Goal: Information Seeking & Learning: Learn about a topic

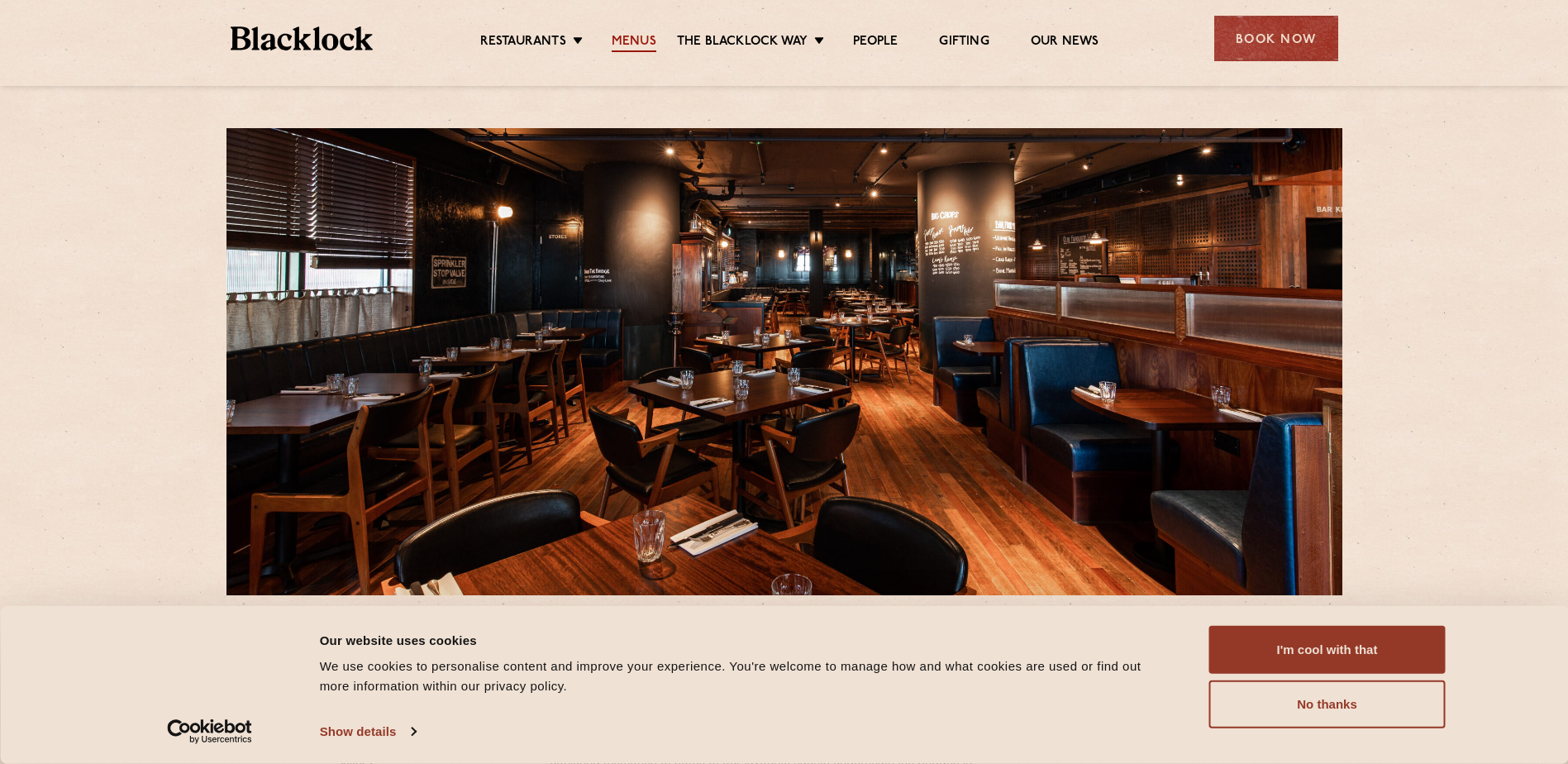
click at [617, 41] on link "Menus" at bounding box center [634, 43] width 44 height 18
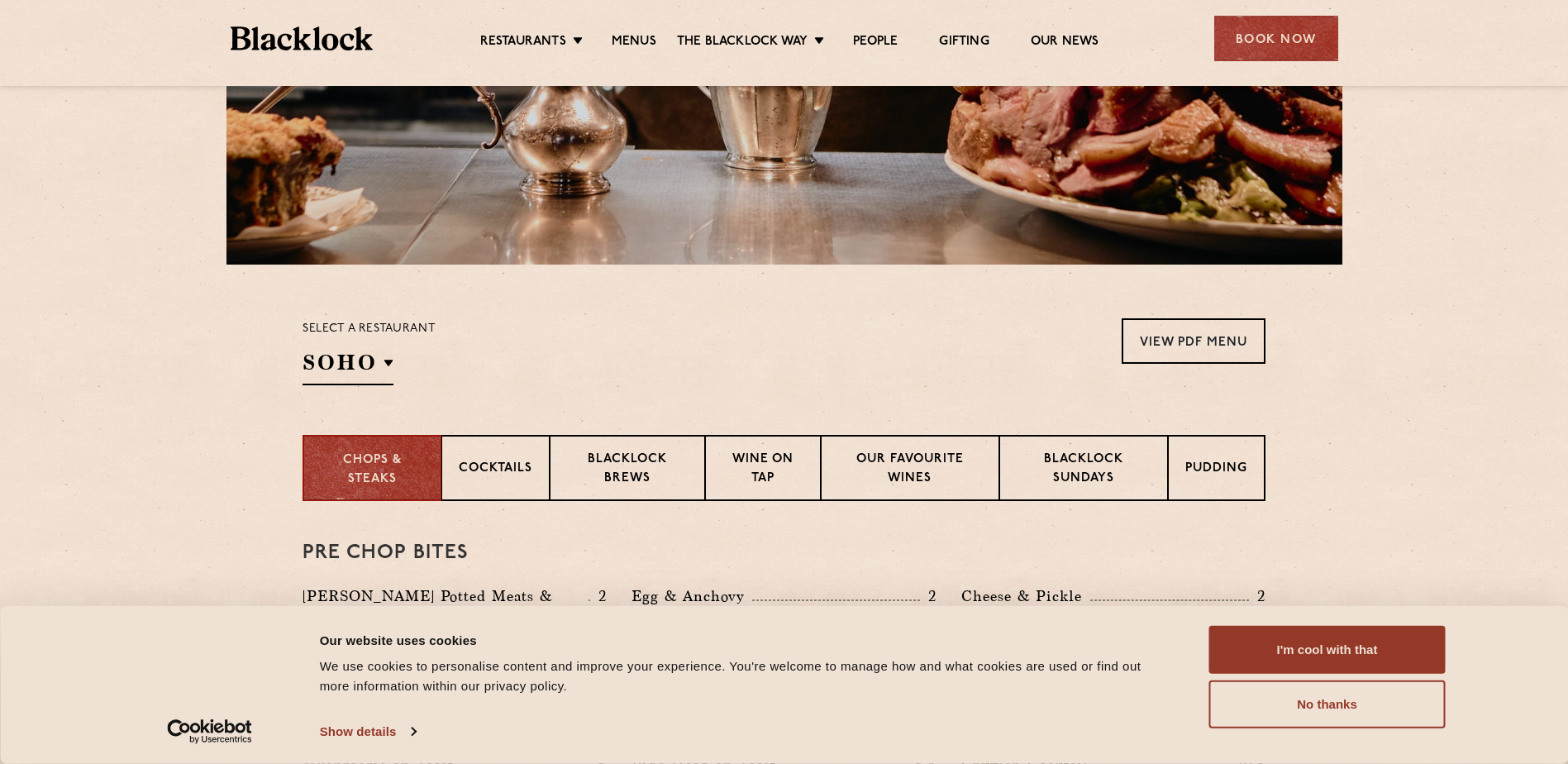
scroll to position [661, 0]
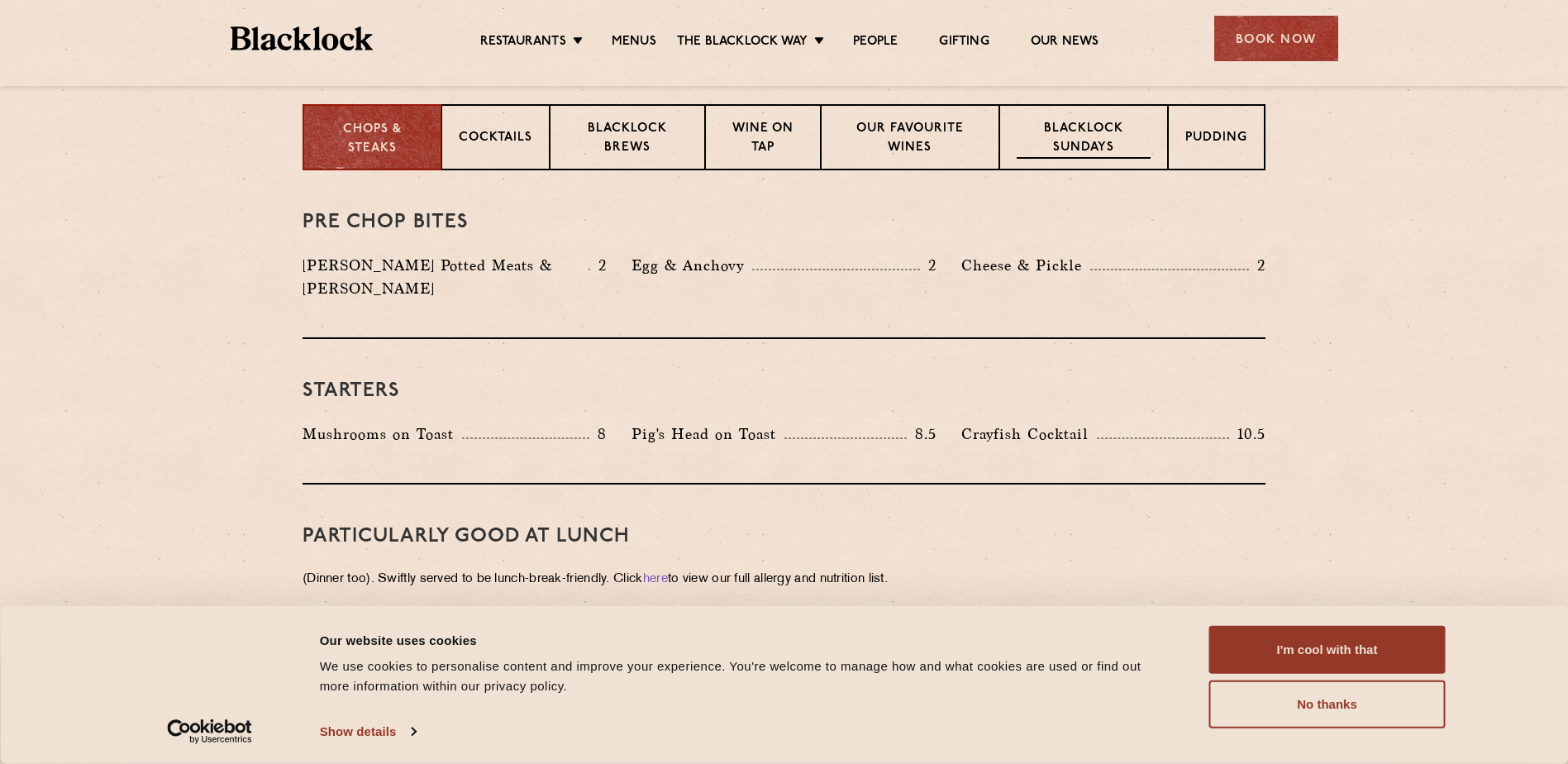
click at [1103, 147] on p "Blacklock Sundays" at bounding box center [1084, 139] width 134 height 39
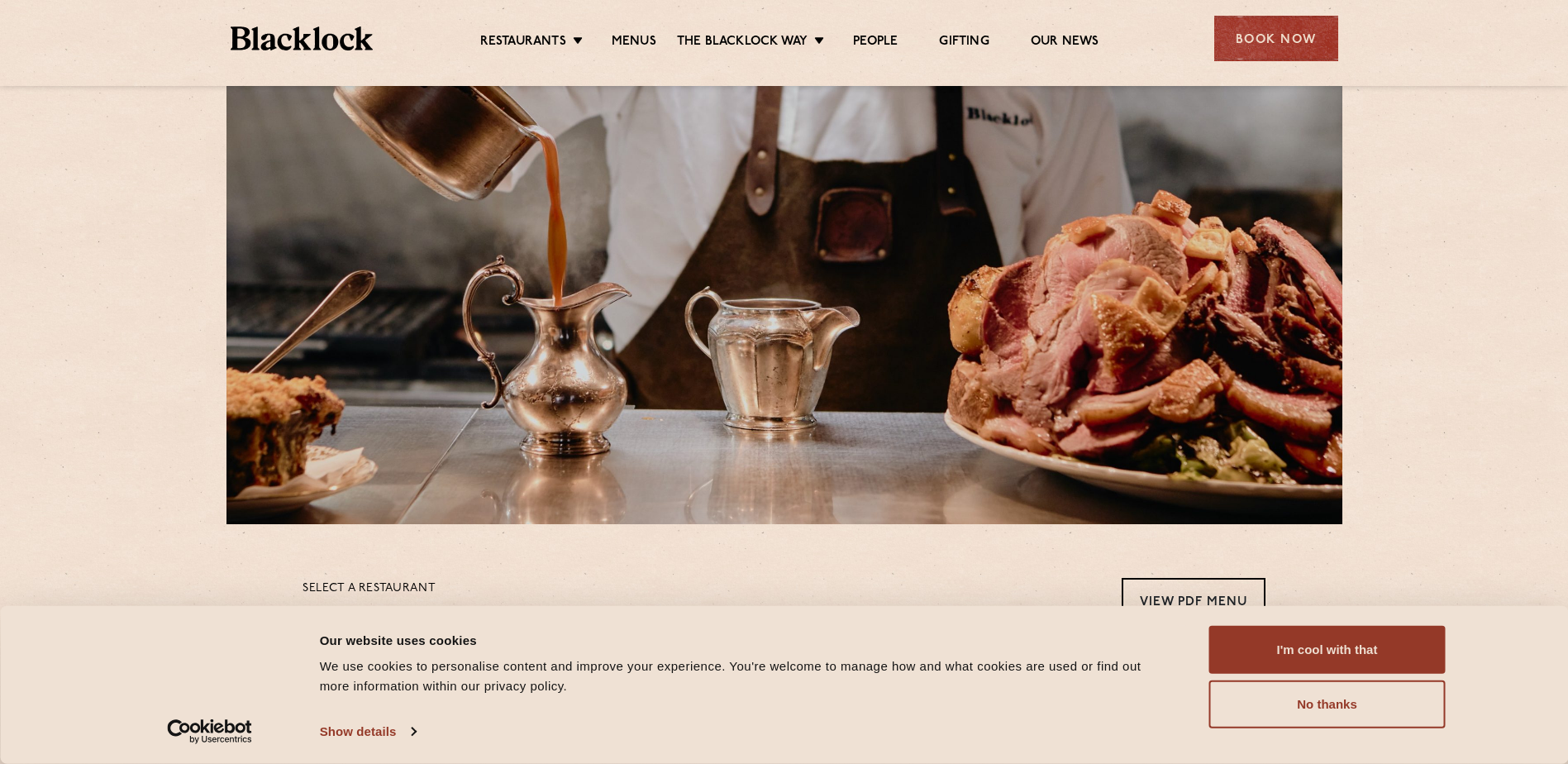
scroll to position [0, 0]
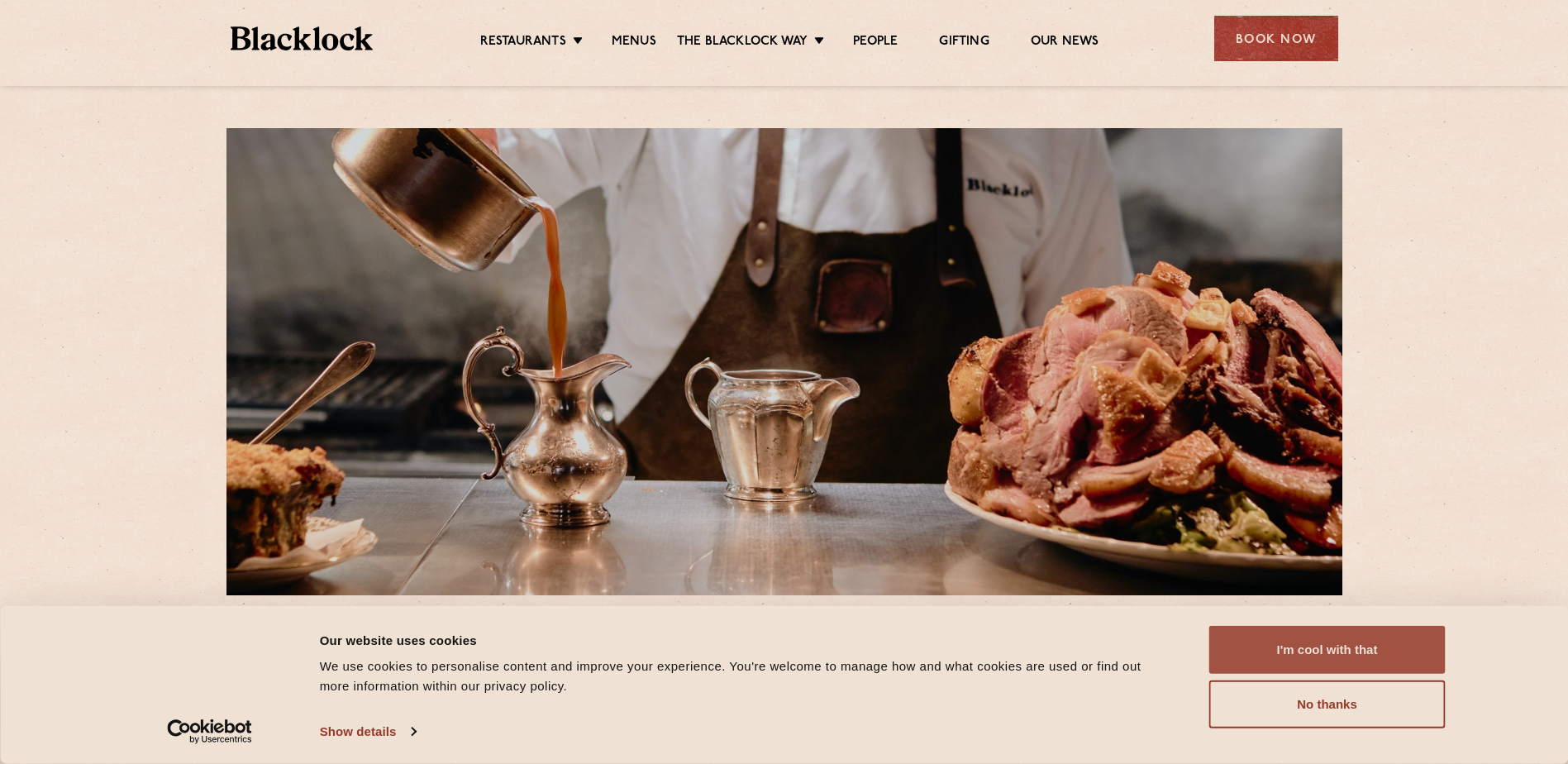
click at [1377, 630] on button "I'm cool with that" at bounding box center [1327, 649] width 236 height 48
